Goal: Check status

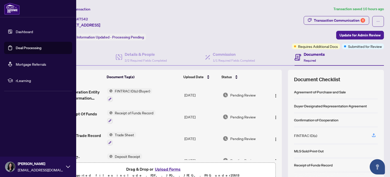
click at [17, 49] on link "Deal Processing" at bounding box center [29, 47] width 26 height 5
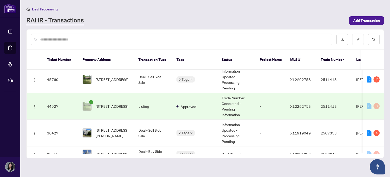
scroll to position [55, 0]
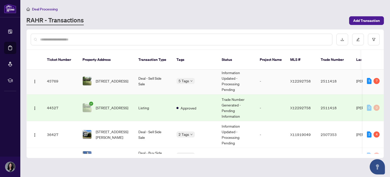
click at [230, 81] on td "Information Updated - Processing Pending" at bounding box center [237, 81] width 38 height 27
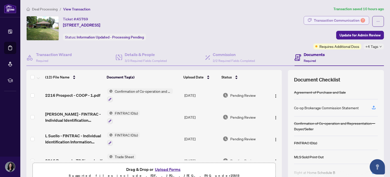
click at [350, 21] on div "Transaction Communication 7" at bounding box center [339, 20] width 51 height 8
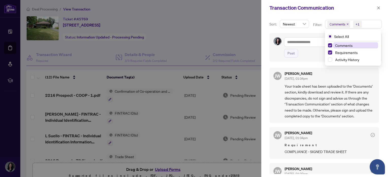
click at [338, 23] on span "Comments" at bounding box center [338, 24] width 16 height 5
click at [328, 48] on div "Comments" at bounding box center [353, 45] width 50 height 6
click at [337, 44] on span "Comments" at bounding box center [344, 45] width 18 height 5
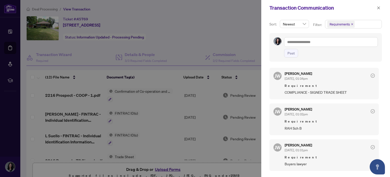
click at [267, 31] on div "Sort: Newest Filter: Requirements Select All Comments Requirements Activity His…" at bounding box center [325, 96] width 129 height 161
click at [225, 25] on div at bounding box center [195, 88] width 390 height 177
click at [381, 10] on button "button" at bounding box center [379, 8] width 7 height 6
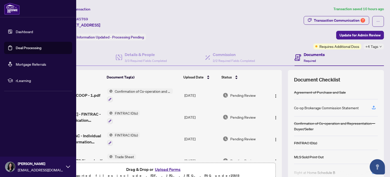
click at [17, 48] on link "Deal Processing" at bounding box center [29, 47] width 26 height 5
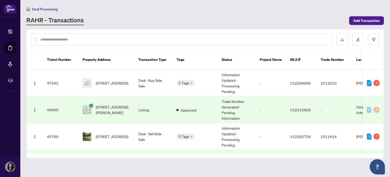
scroll to position [56, 0]
